Goal: Navigation & Orientation: Go to known website

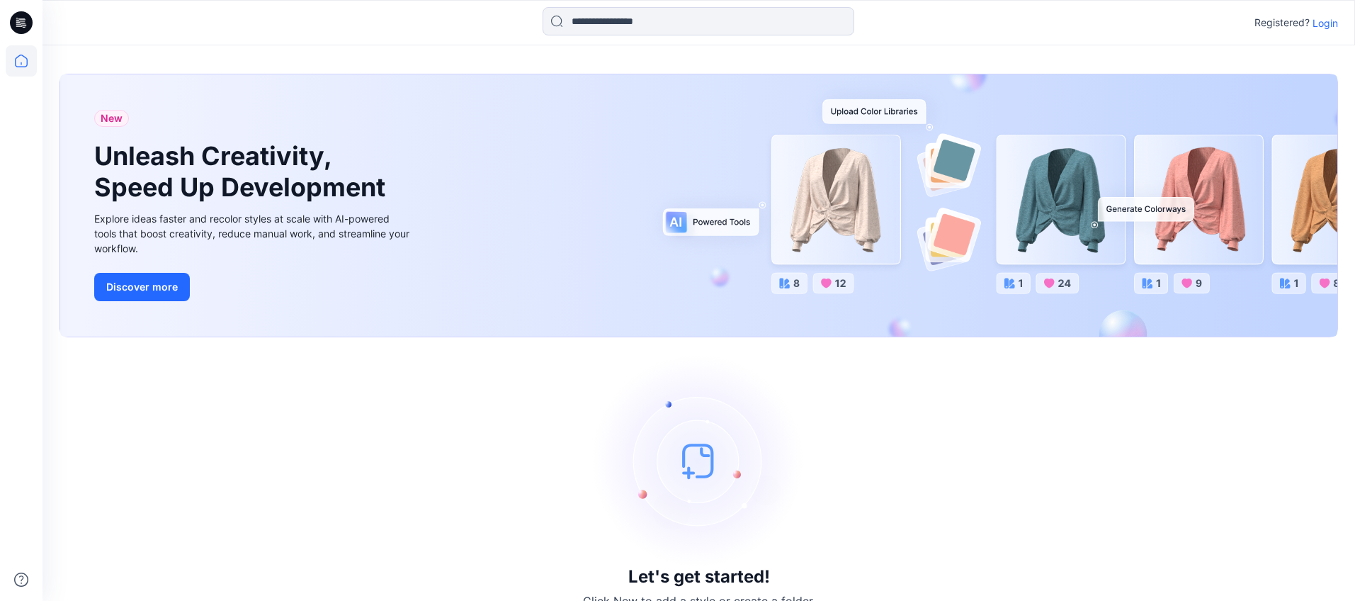
click at [1328, 26] on p "Login" at bounding box center [1324, 23] width 25 height 15
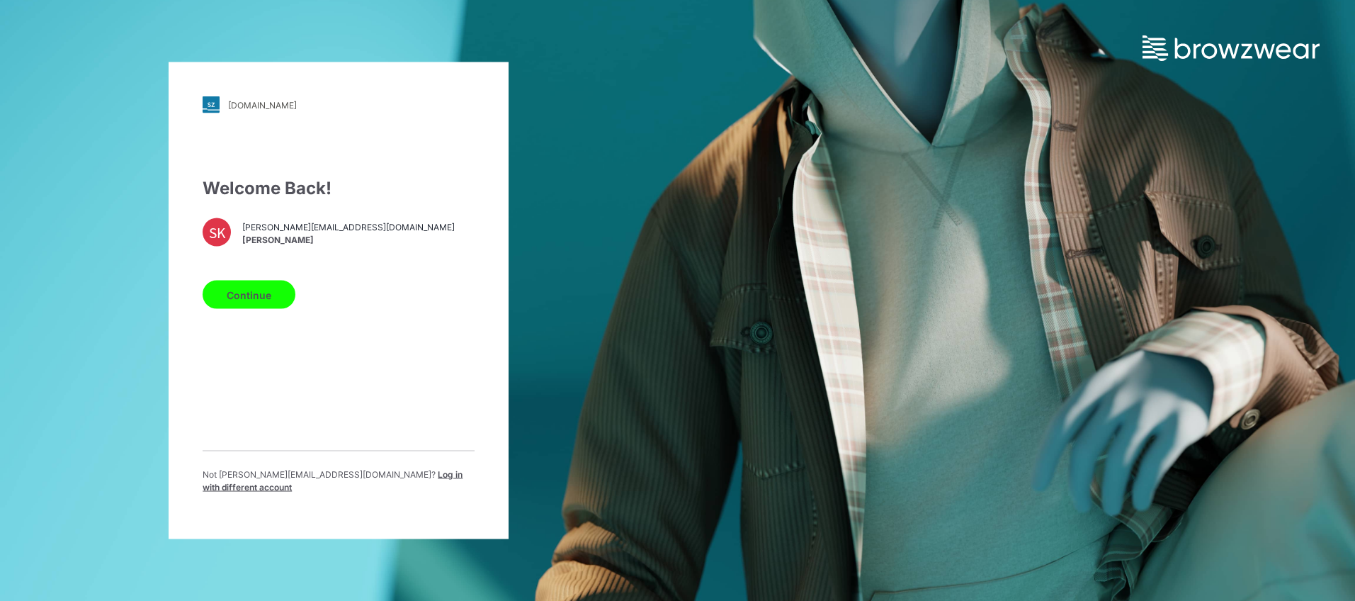
click at [251, 308] on button "Continue" at bounding box center [249, 294] width 93 height 28
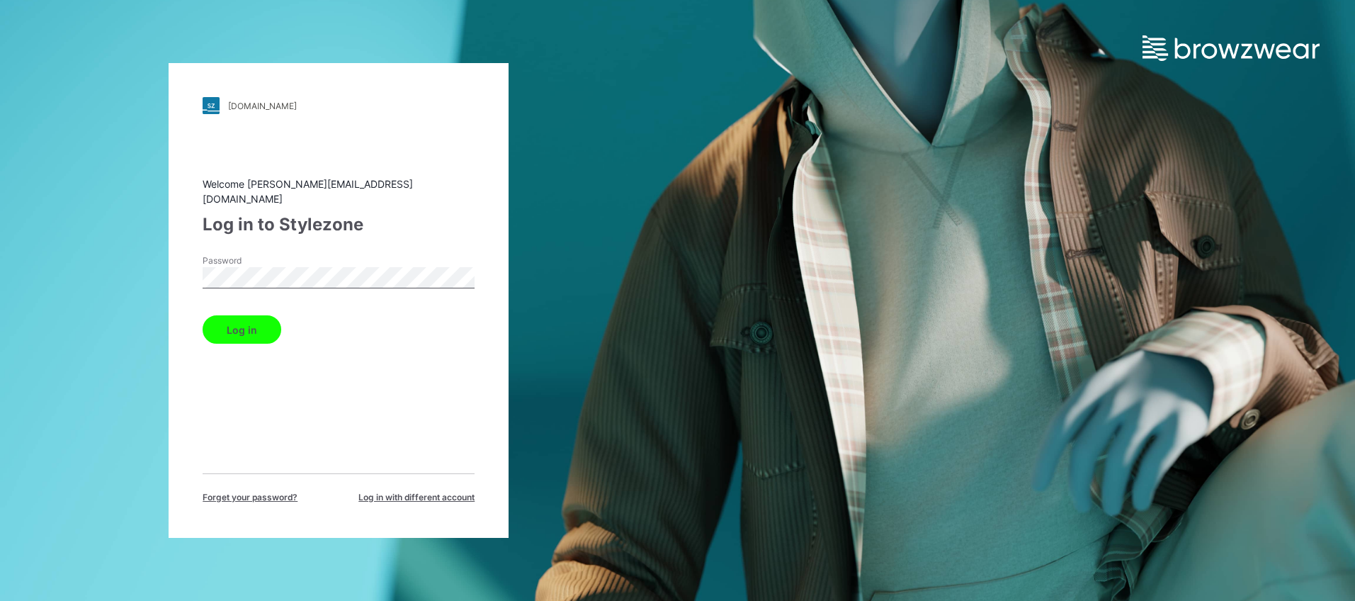
click at [237, 329] on button "Log in" at bounding box center [242, 329] width 79 height 28
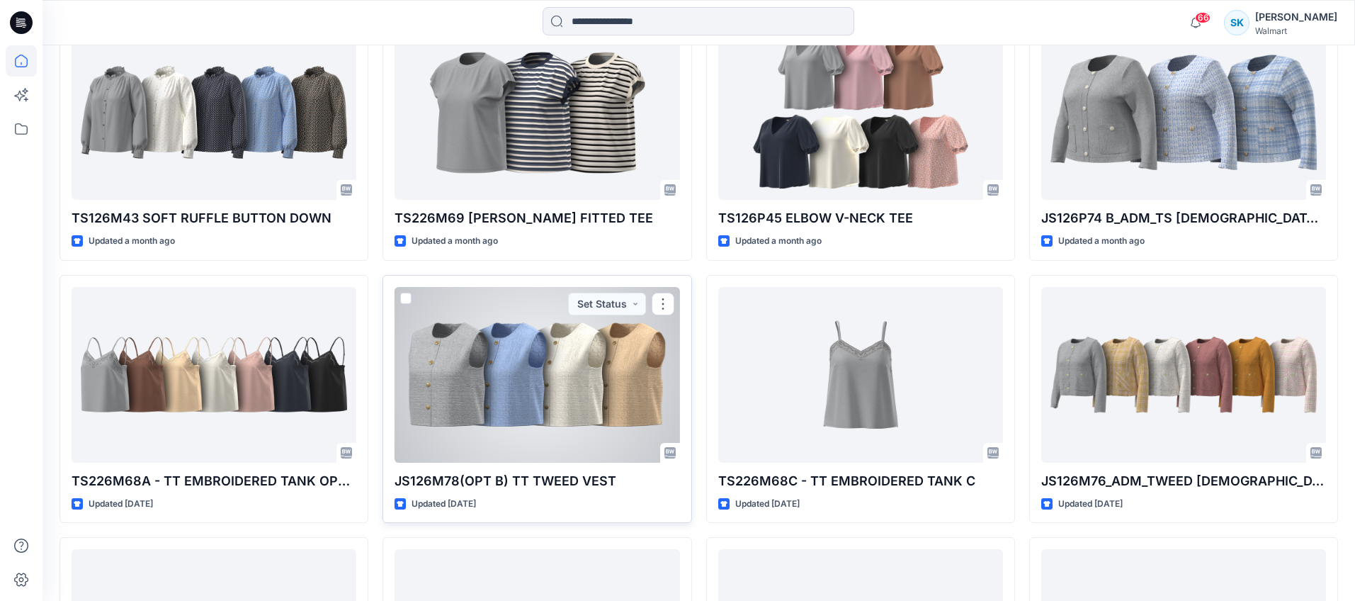
scroll to position [1529, 0]
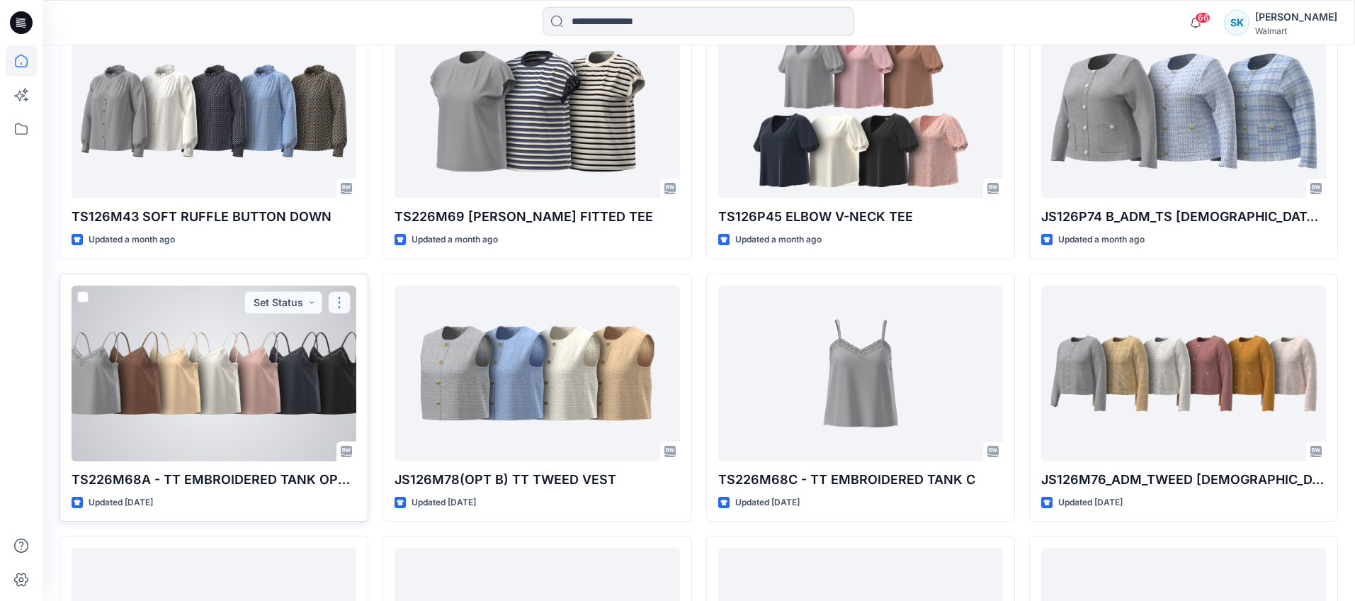
click at [341, 302] on button "button" at bounding box center [339, 302] width 23 height 23
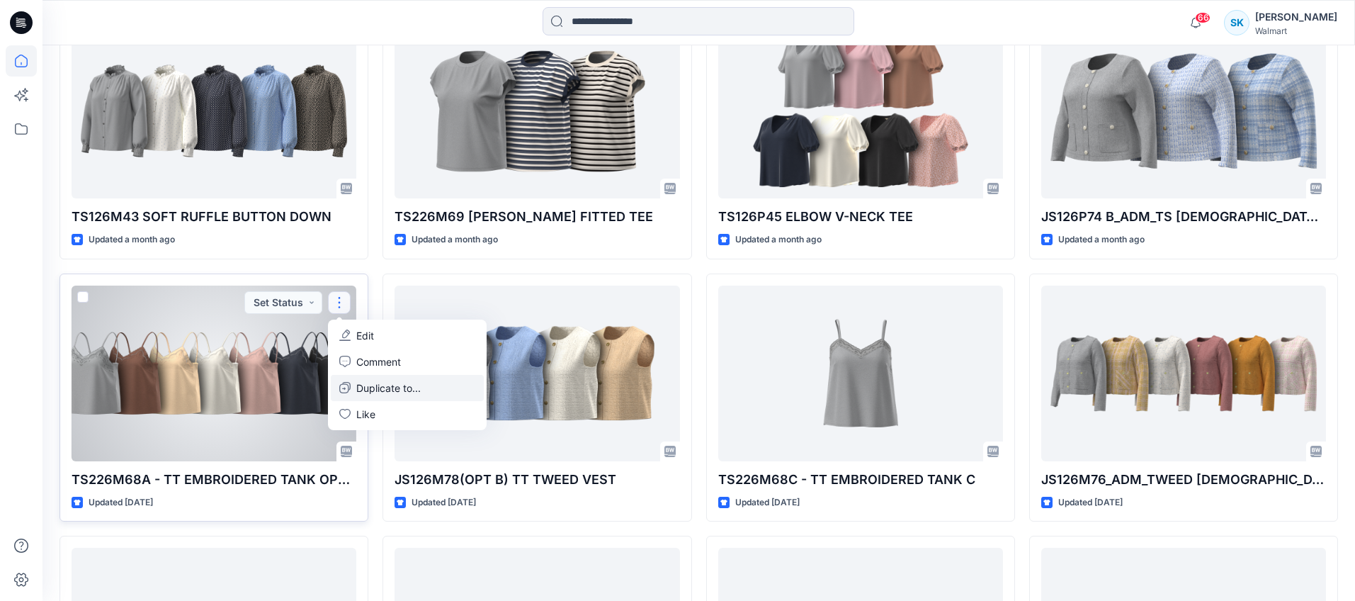
click at [404, 387] on p "Duplicate to..." at bounding box center [388, 387] width 64 height 15
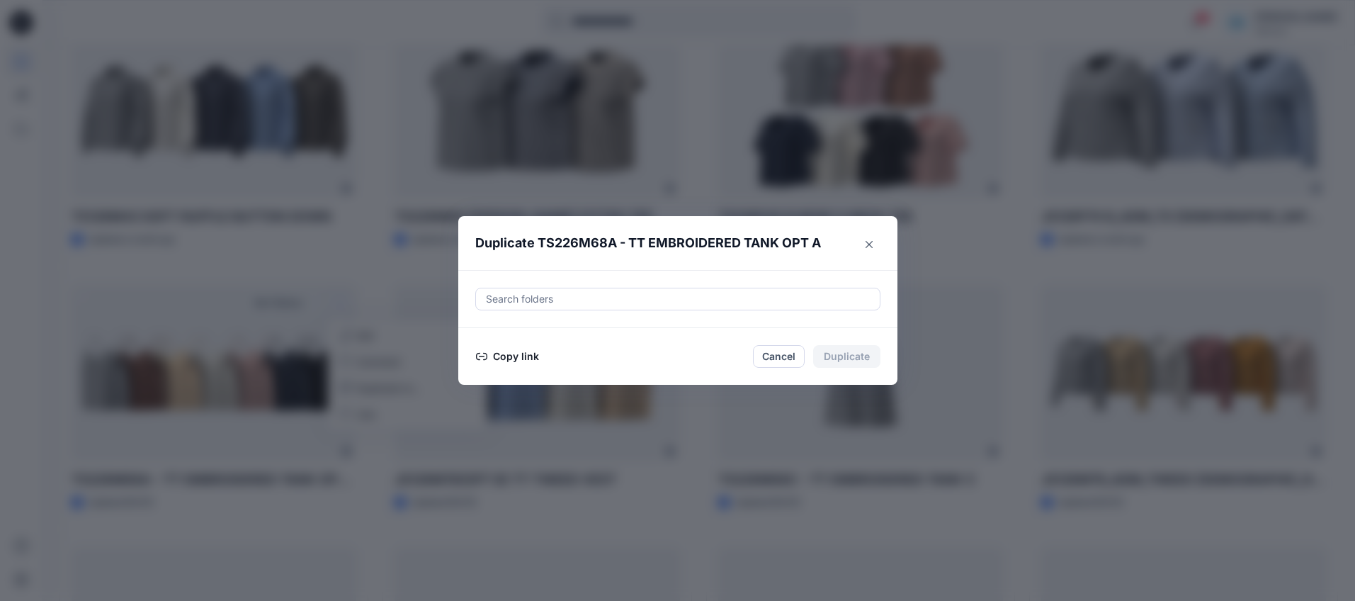
click at [509, 353] on button "Copy link" at bounding box center [507, 356] width 64 height 17
